Goal: Find specific fact: Find specific fact

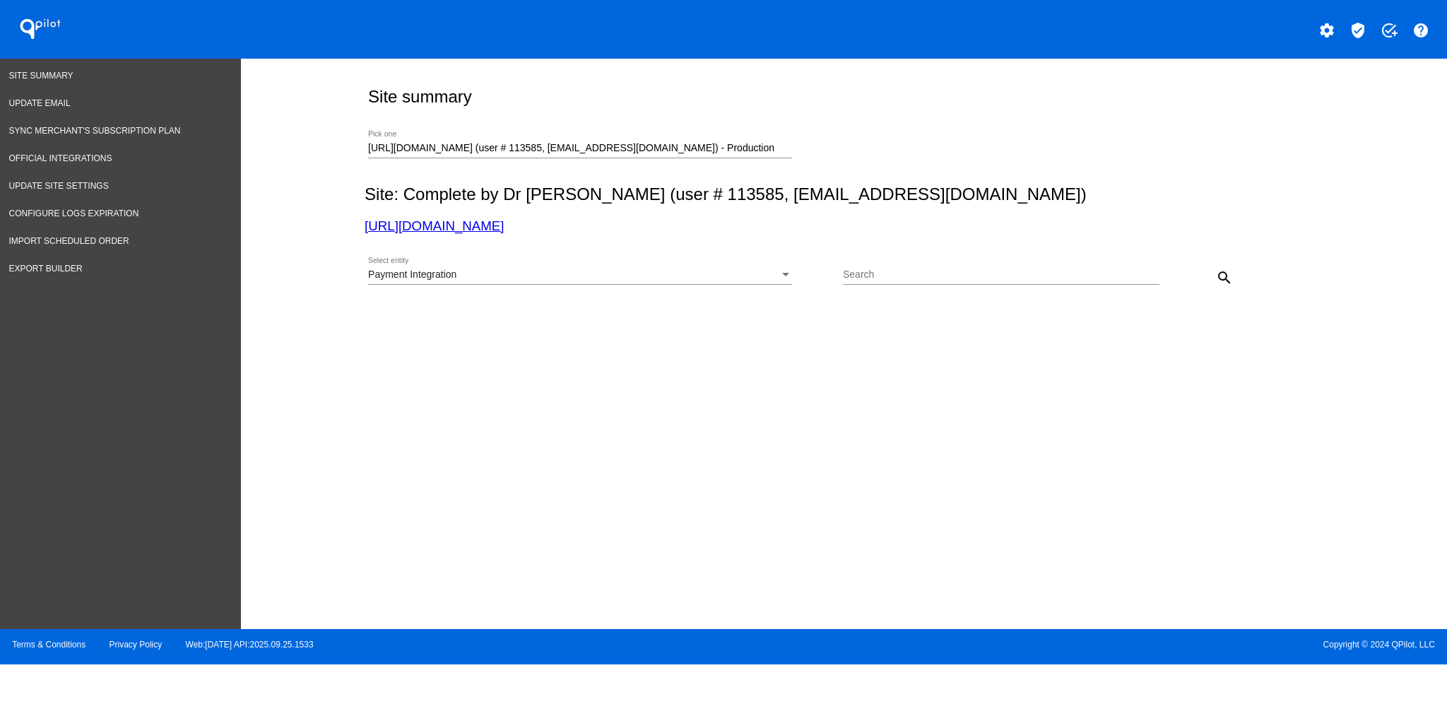
click at [760, 140] on div "[URL][DOMAIN_NAME] (user # 113585, [EMAIL_ADDRESS][DOMAIN_NAME]) - Production P…" at bounding box center [580, 145] width 424 height 28
drag, startPoint x: 767, startPoint y: 149, endPoint x: 208, endPoint y: 136, distance: 559.1
click at [208, 136] on div "Site Summary Update Email Sync Merchant's Subscription Plan Official Integratio…" at bounding box center [723, 344] width 1447 height 570
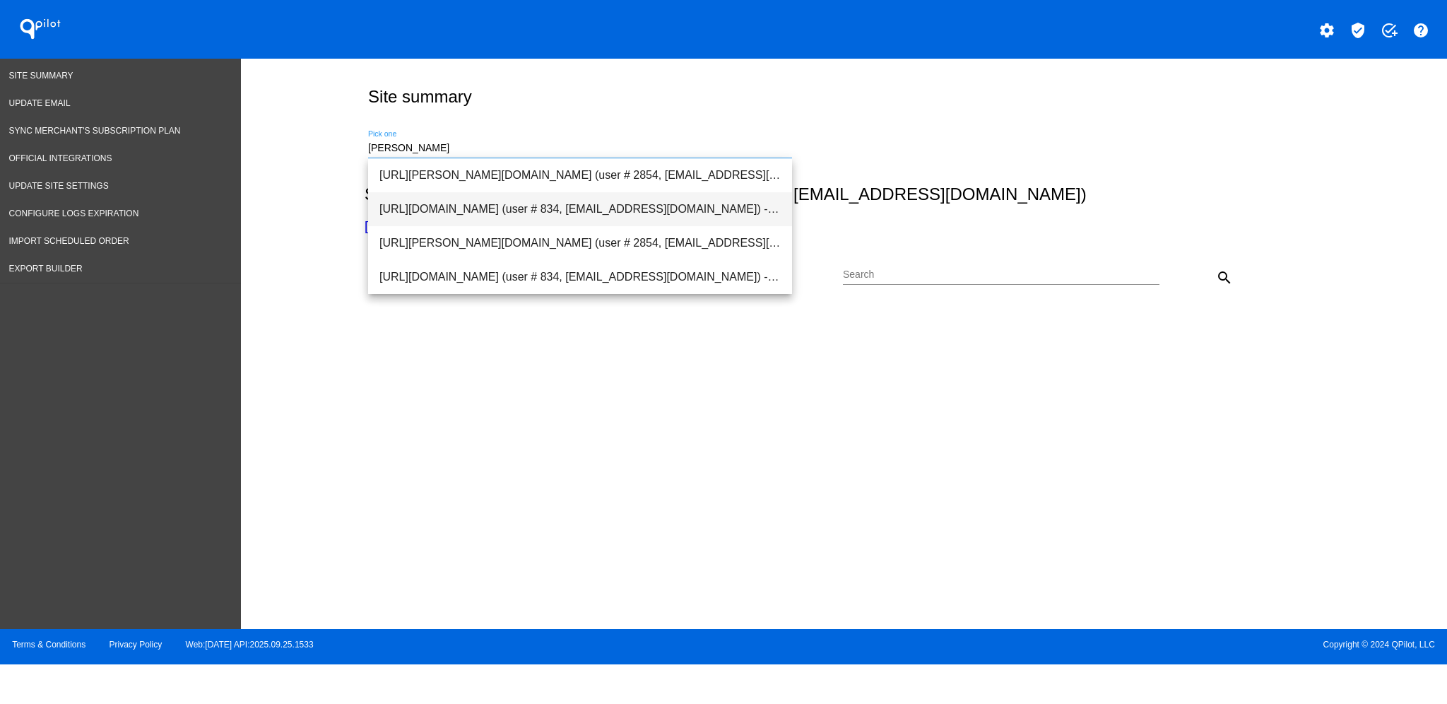
click at [459, 211] on span "[URL][DOMAIN_NAME] (user # 834, [EMAIL_ADDRESS][DOMAIN_NAME]) - Production" at bounding box center [579, 209] width 401 height 34
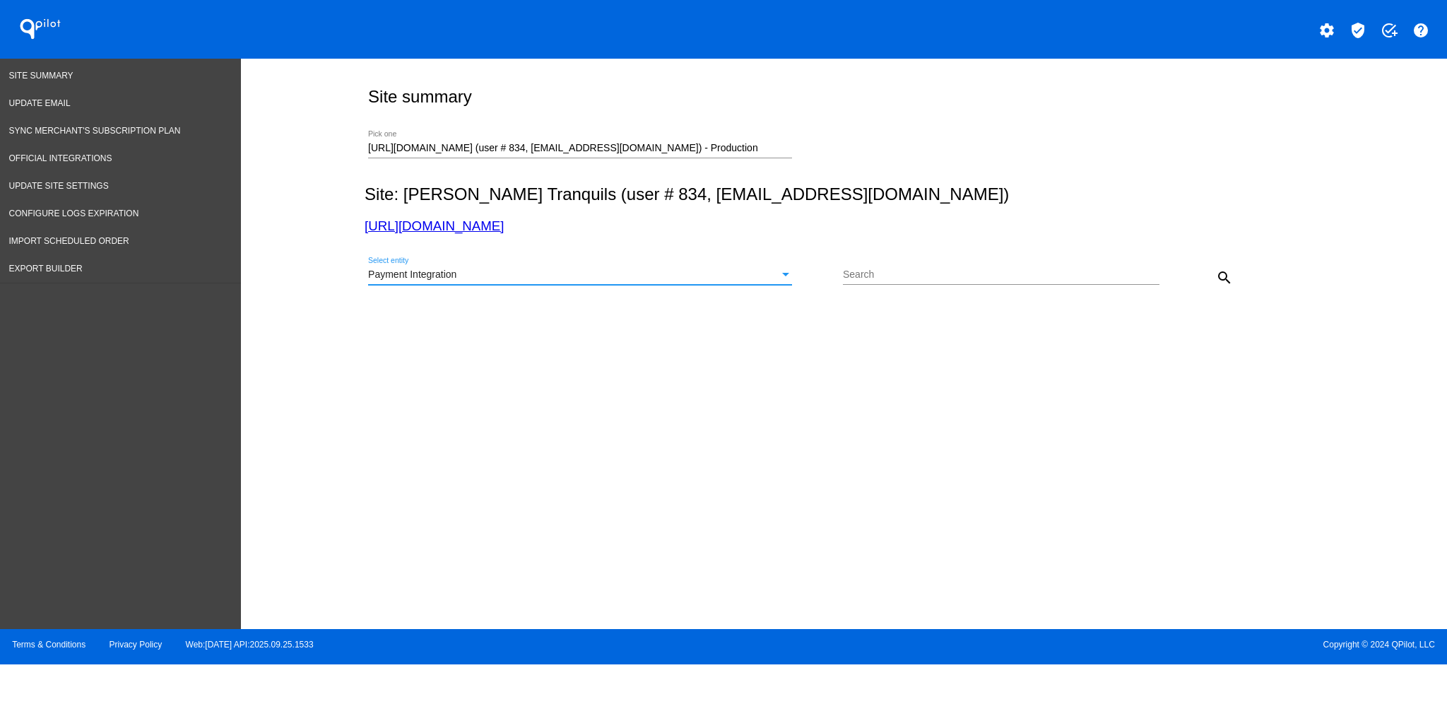
click at [758, 273] on div "Payment Integration" at bounding box center [573, 274] width 411 height 11
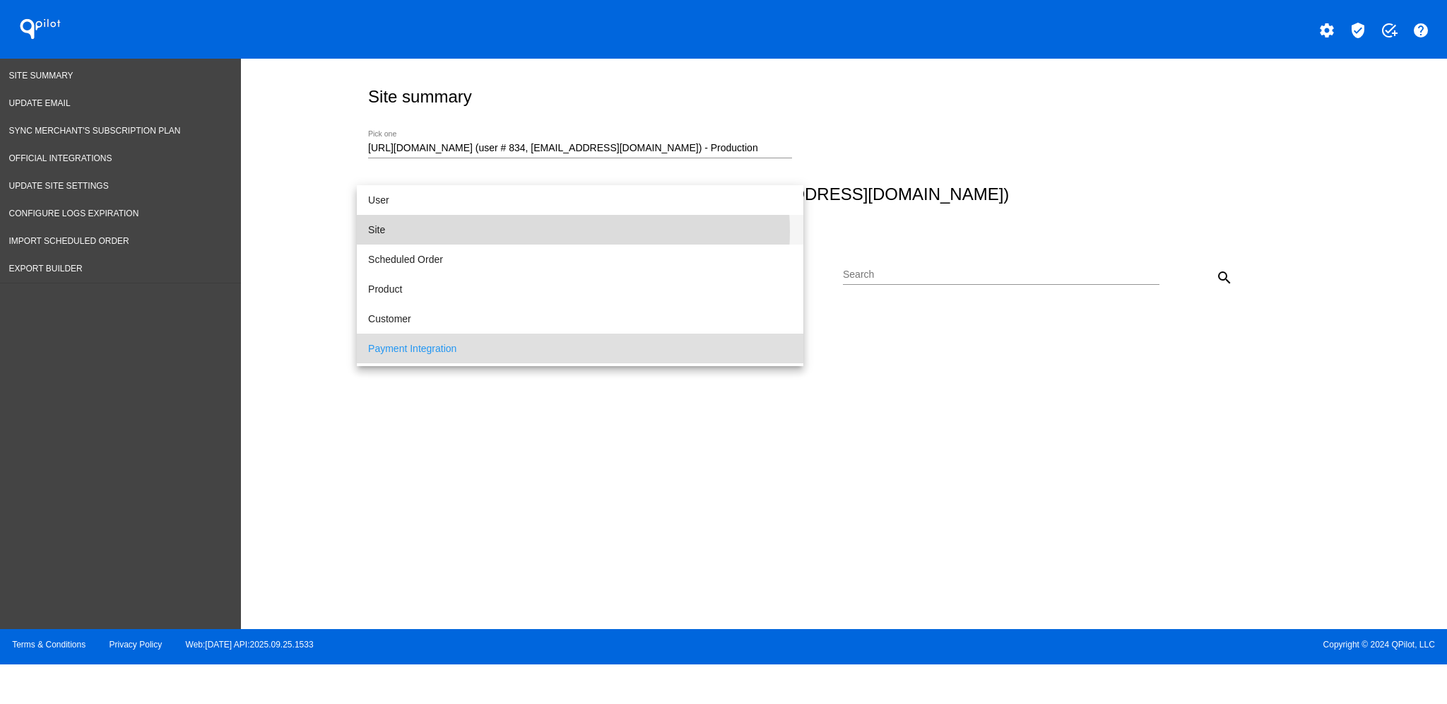
click at [560, 231] on span "Site" at bounding box center [580, 230] width 424 height 30
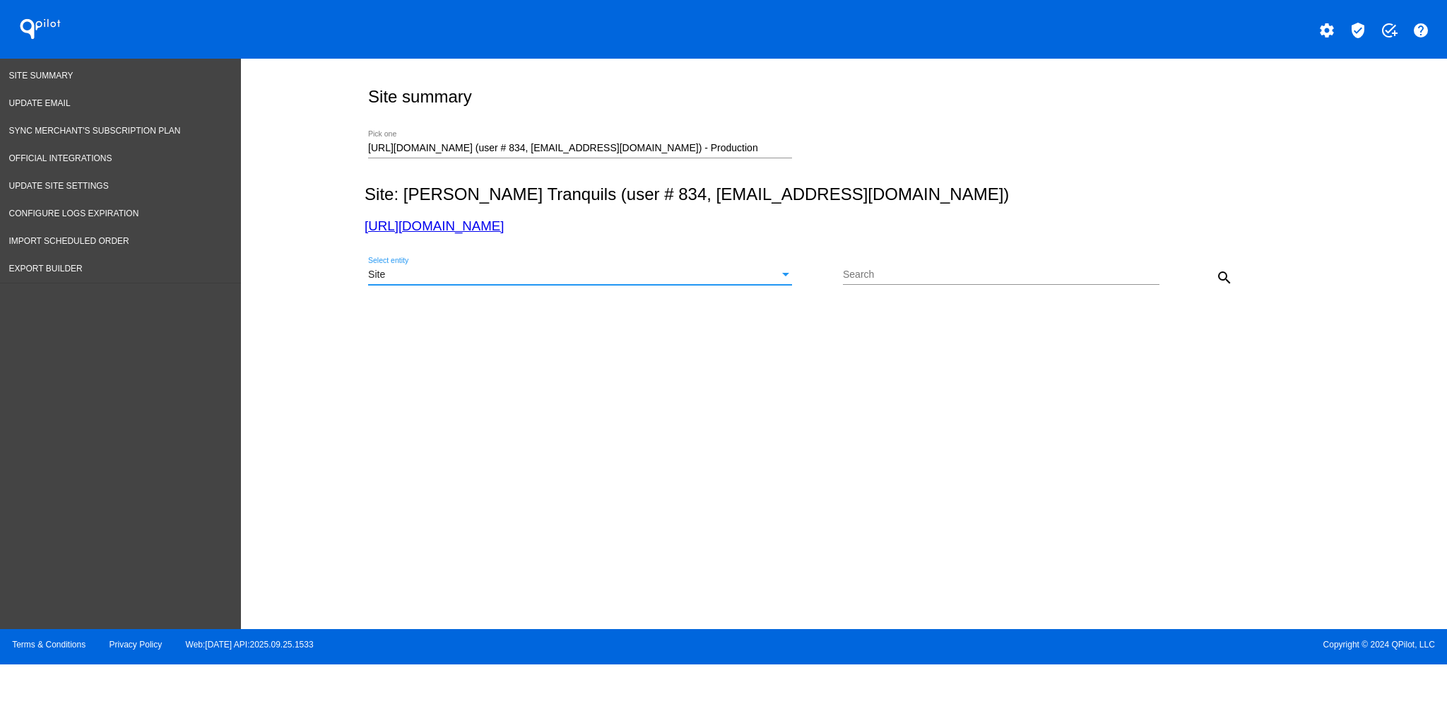
click at [1227, 271] on mat-icon "search" at bounding box center [1224, 277] width 17 height 17
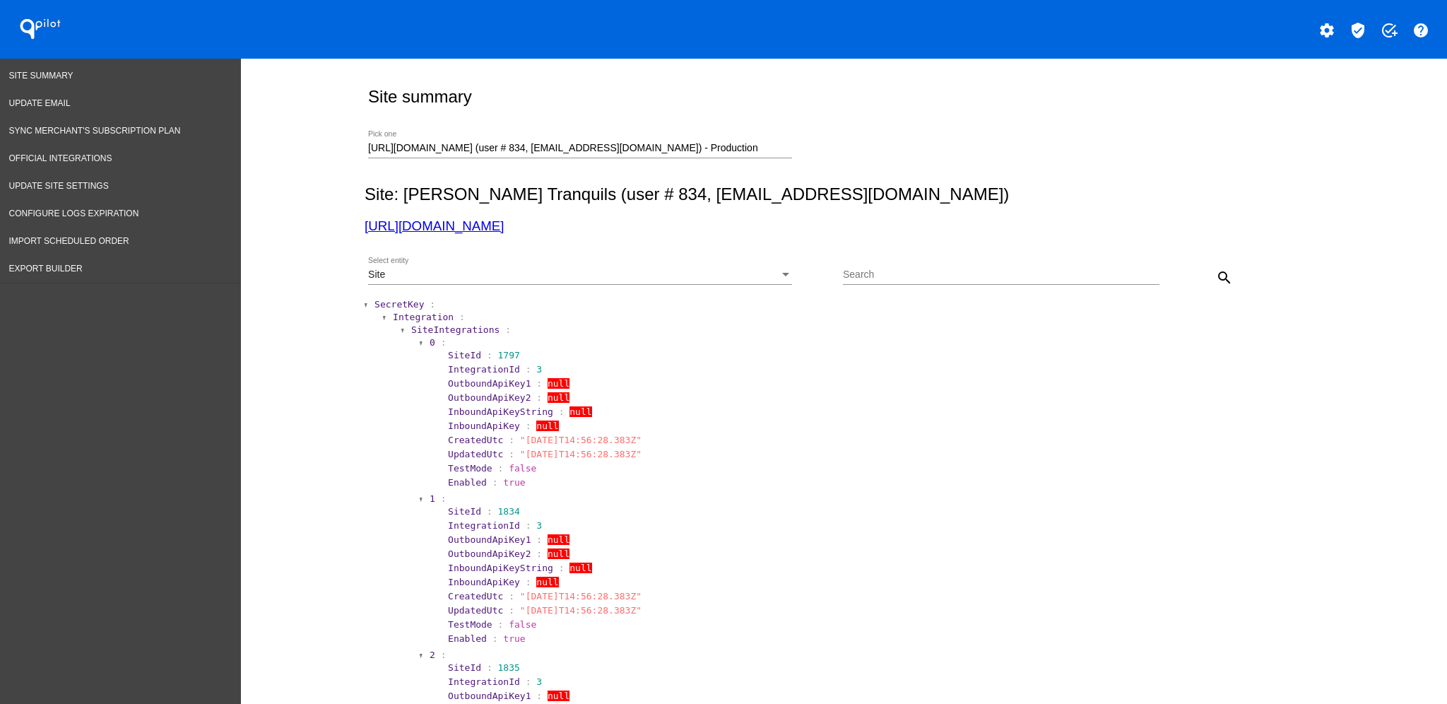
click at [393, 305] on span "SecretKey" at bounding box center [399, 304] width 49 height 11
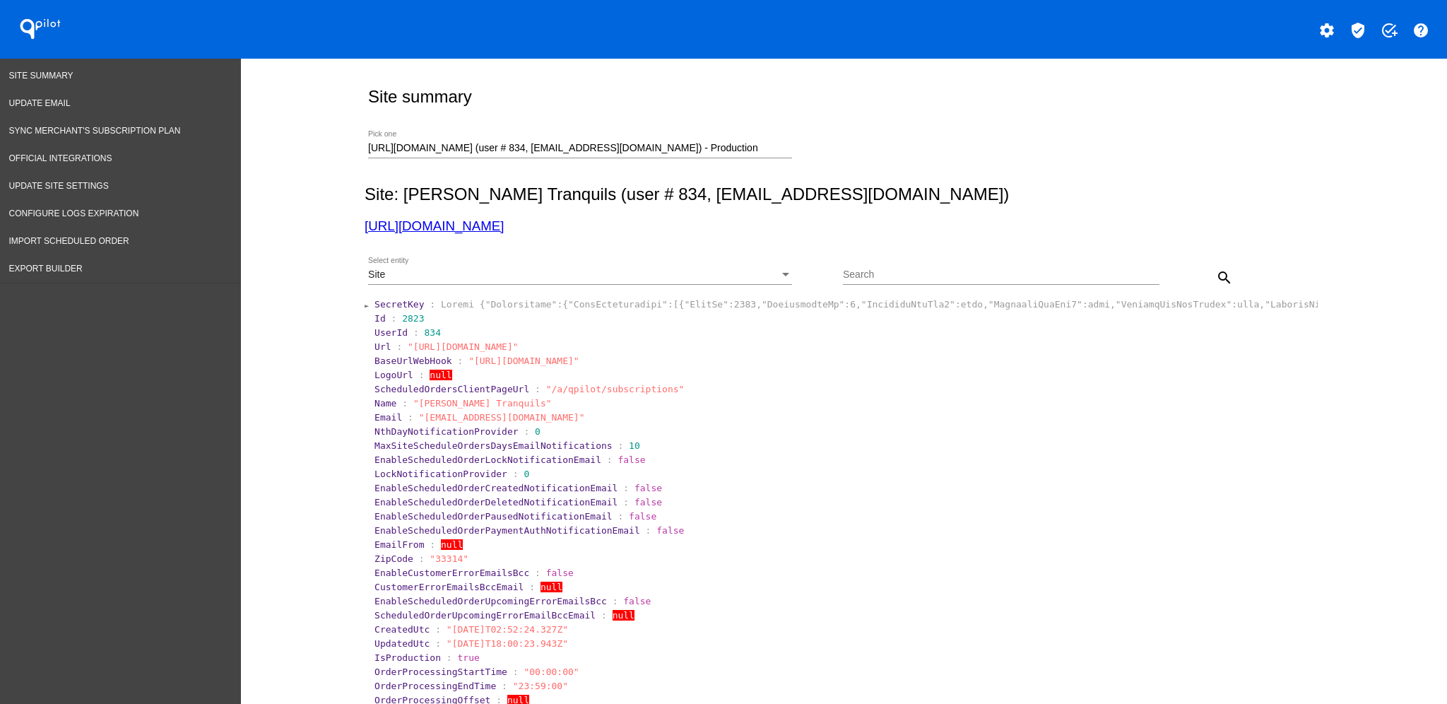
click at [504, 228] on link "[URL][DOMAIN_NAME]" at bounding box center [434, 225] width 139 height 15
drag, startPoint x: 750, startPoint y: 145, endPoint x: 326, endPoint y: 136, distance: 423.4
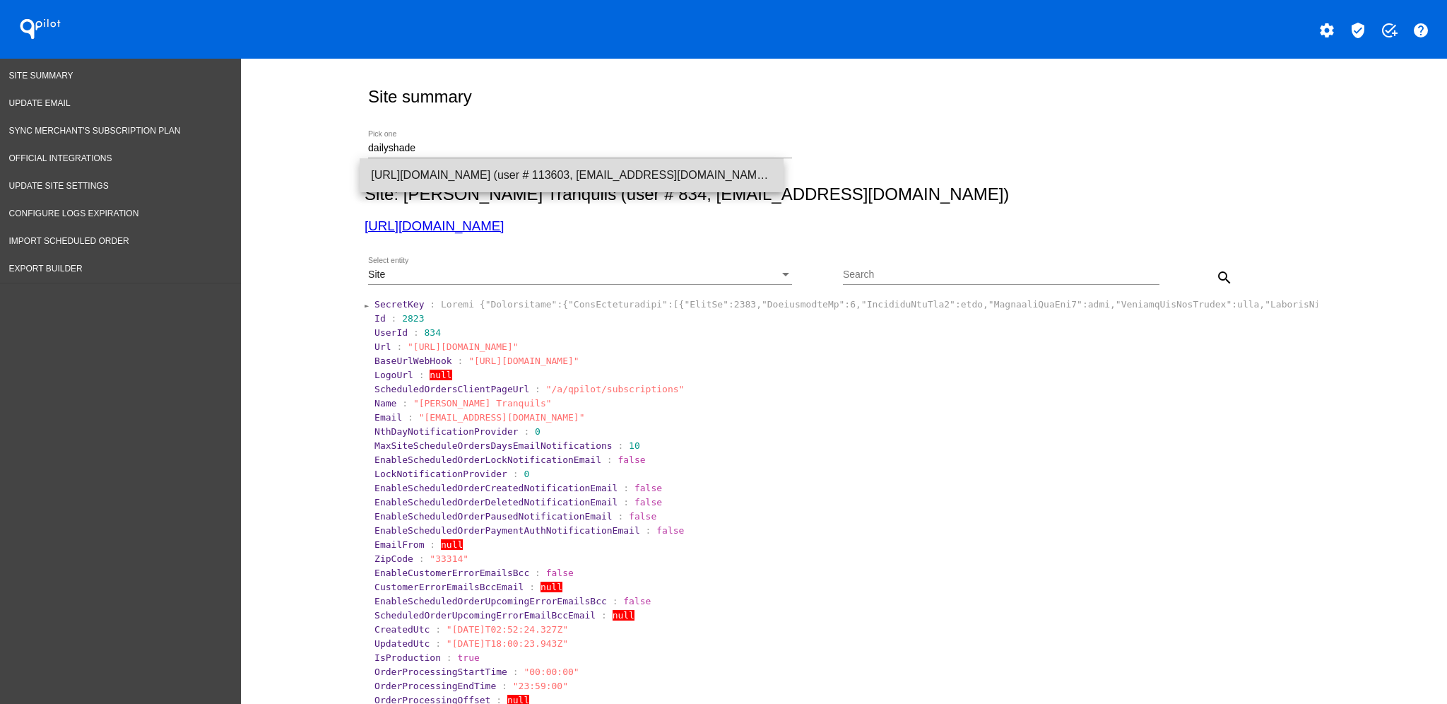
click at [603, 174] on span "[URL][DOMAIN_NAME] (user # 113603, [EMAIL_ADDRESS][DOMAIN_NAME]) - Production" at bounding box center [571, 175] width 401 height 34
type input "[URL][DOMAIN_NAME] (user # 113603, [EMAIL_ADDRESS][DOMAIN_NAME]) - Production"
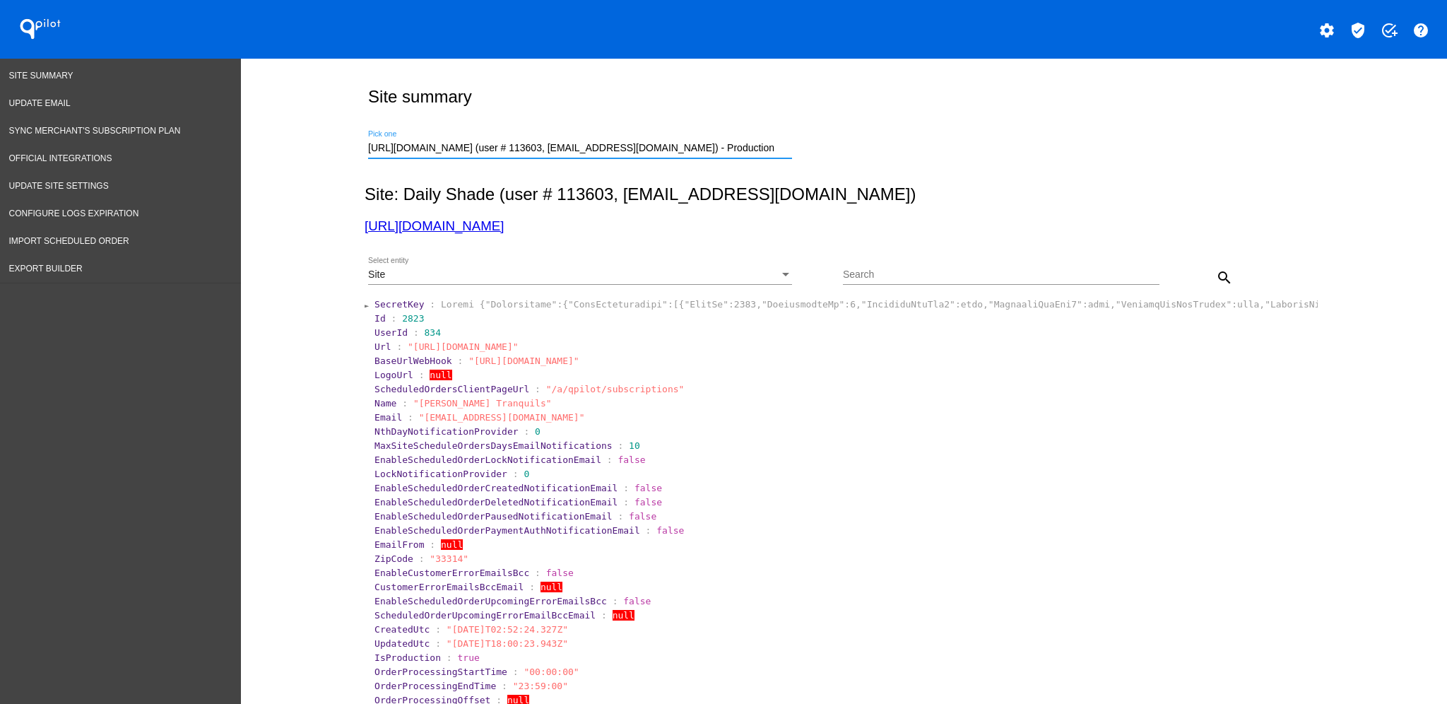
click at [1216, 276] on mat-icon "search" at bounding box center [1224, 277] width 17 height 17
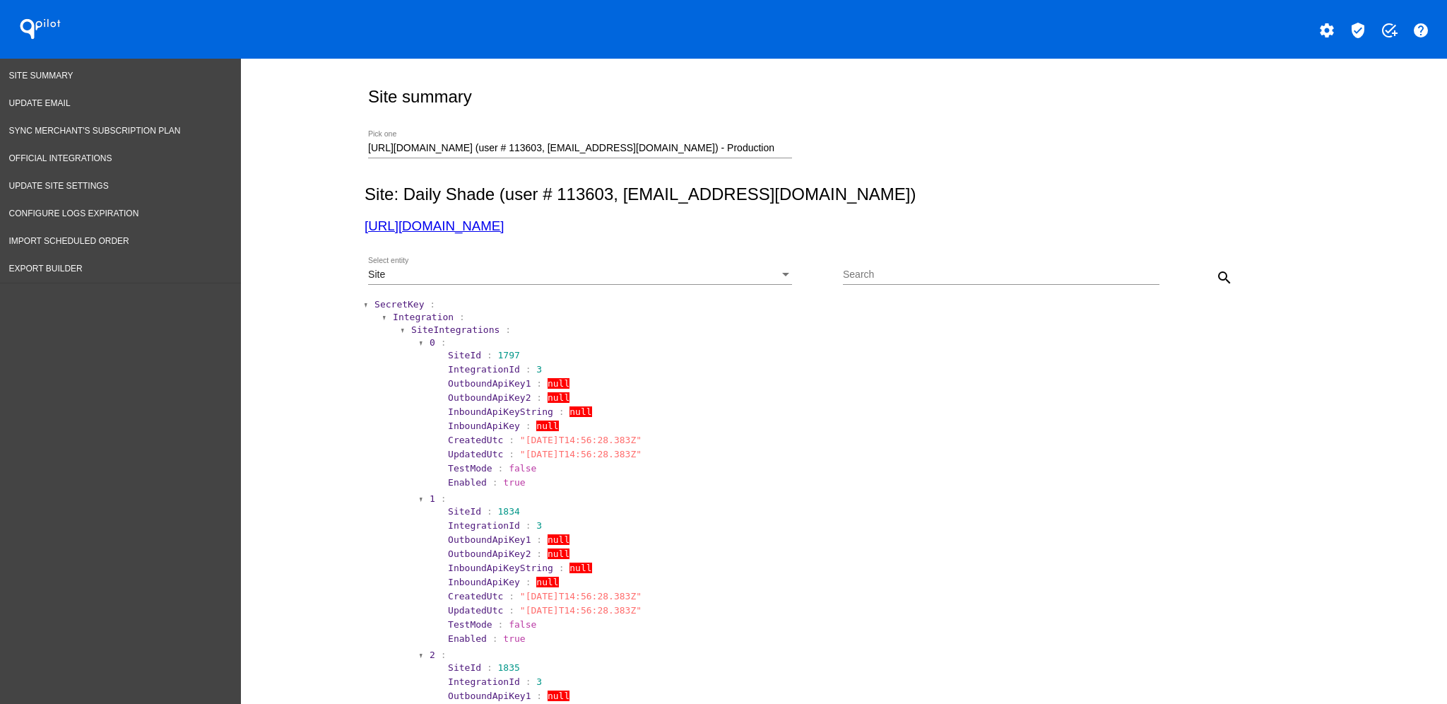
click at [393, 305] on span "SecretKey" at bounding box center [399, 304] width 49 height 11
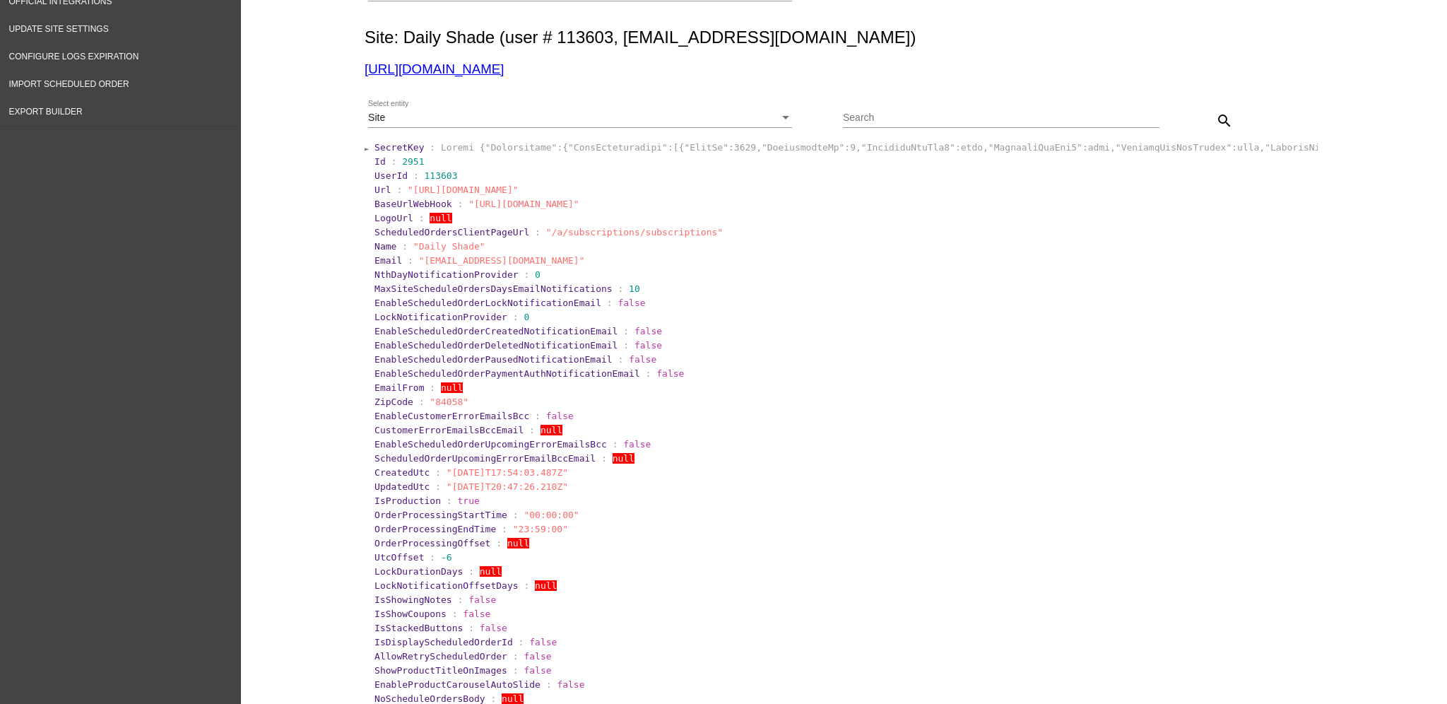
scroll to position [126, 0]
